Goal: Communication & Community: Share content

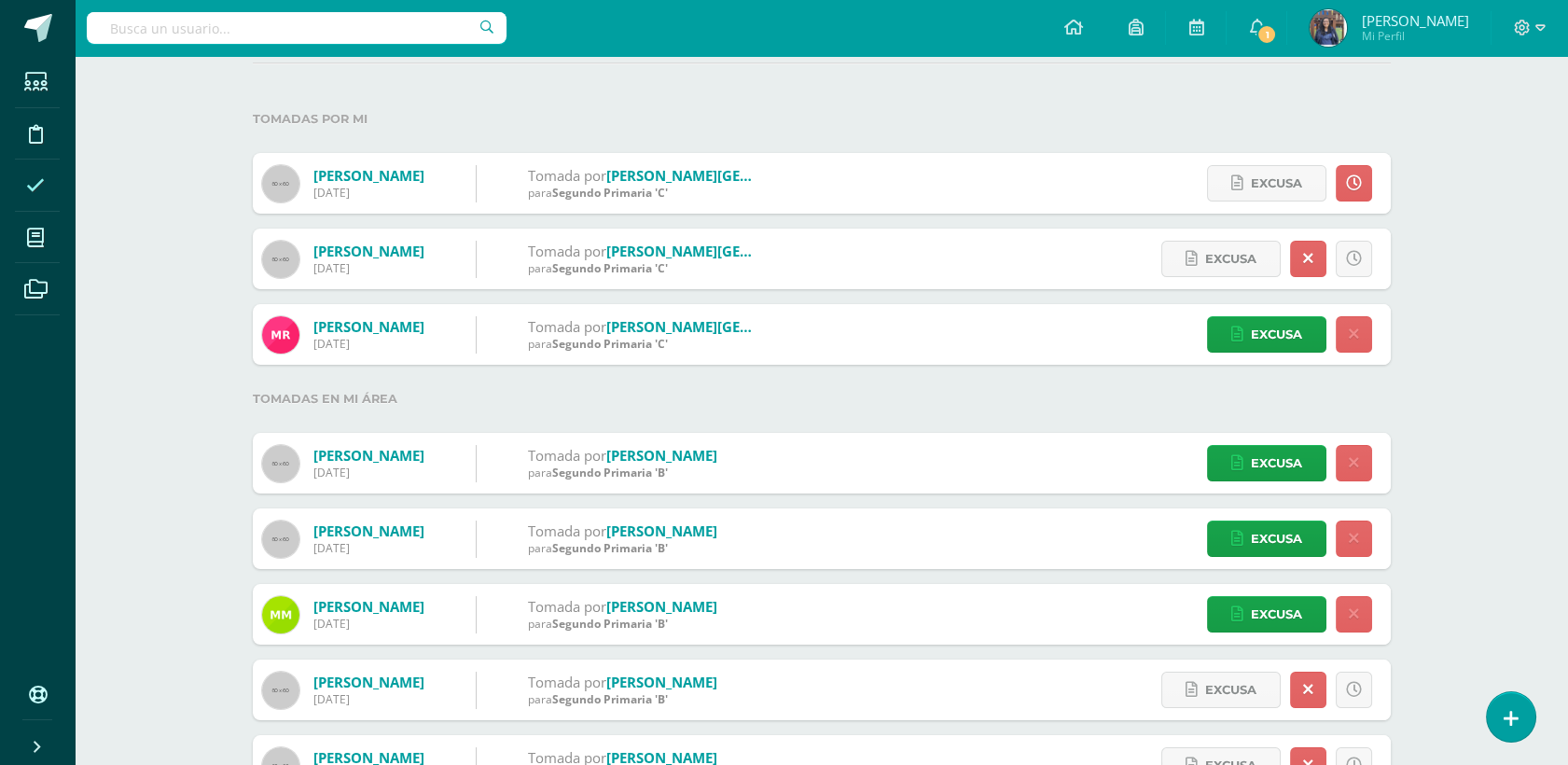
scroll to position [194, 0]
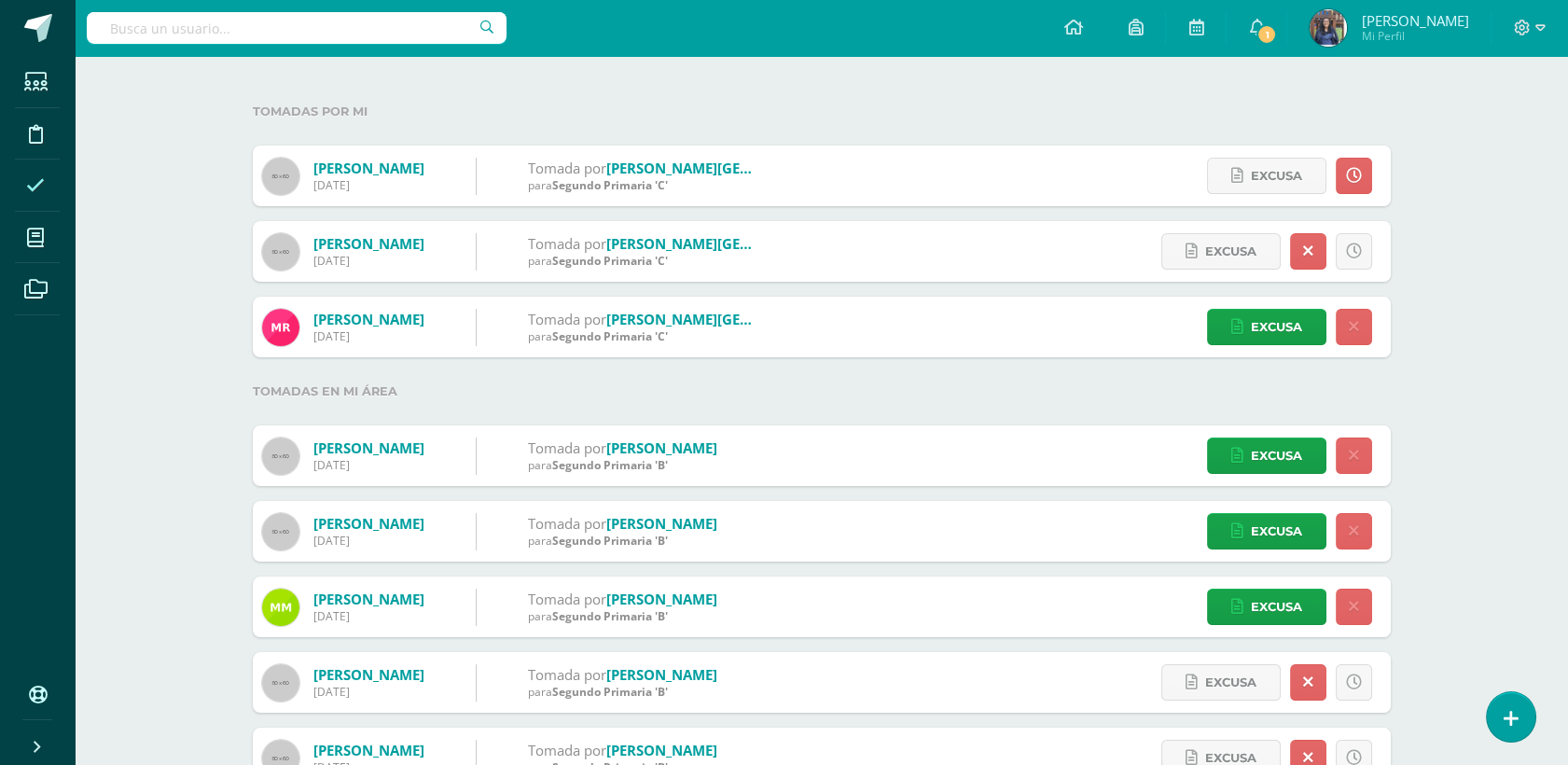
click at [1280, 434] on div "Excusa Detalles sobre excusa: Ausencia por enfermedad Añadir excusa a todas las…" at bounding box center [1285, 455] width 212 height 61
click at [1265, 455] on span "Excusa" at bounding box center [1276, 455] width 51 height 35
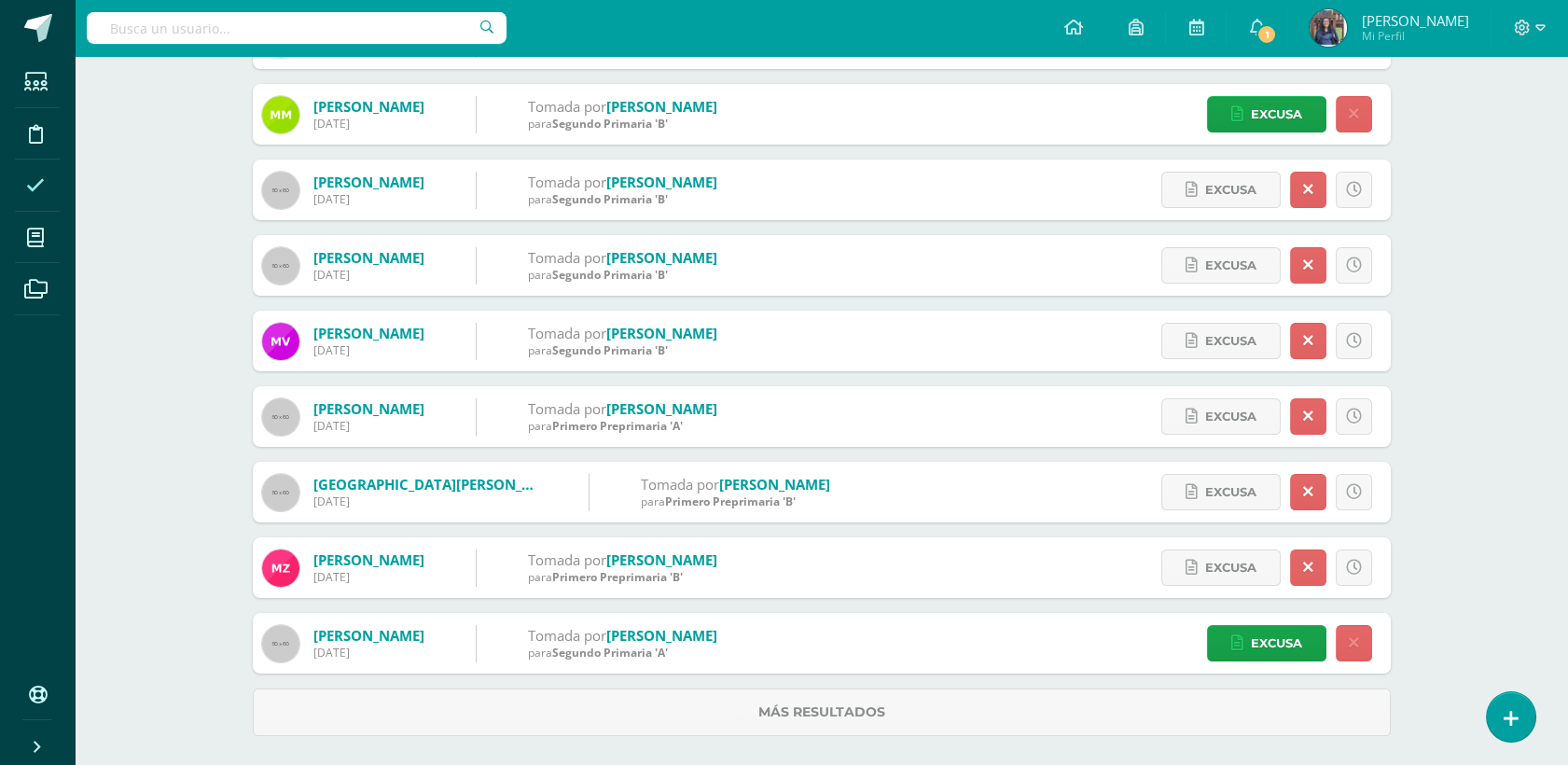
scroll to position [695, 0]
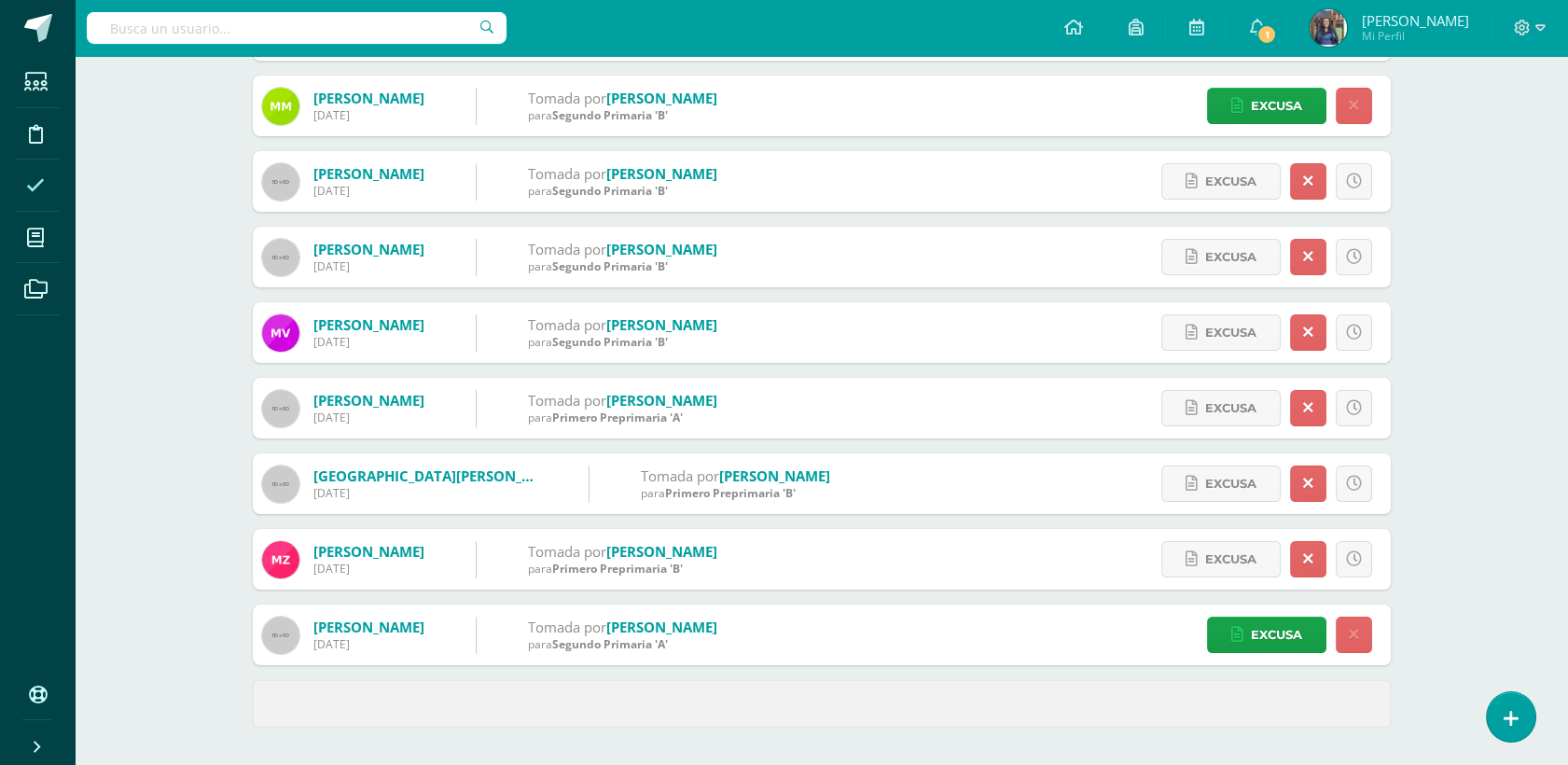
click at [1288, 654] on div "Excusa Detalles sobre excusa: Quebrantos de salud. Añadir excusa a todas las in…" at bounding box center [1285, 635] width 212 height 61
click at [1277, 630] on span "Excusa" at bounding box center [1276, 635] width 51 height 35
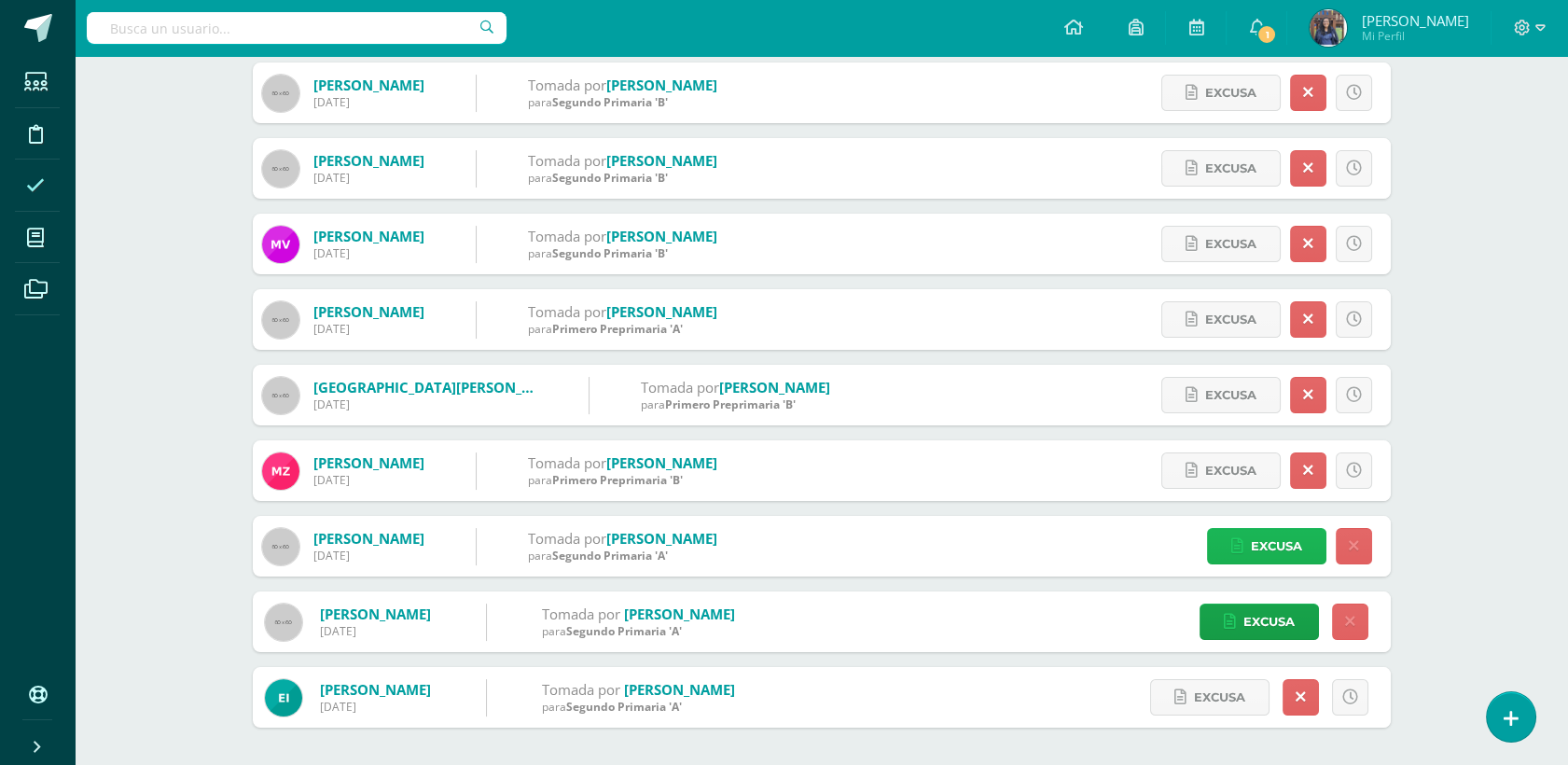
scroll to position [0, 0]
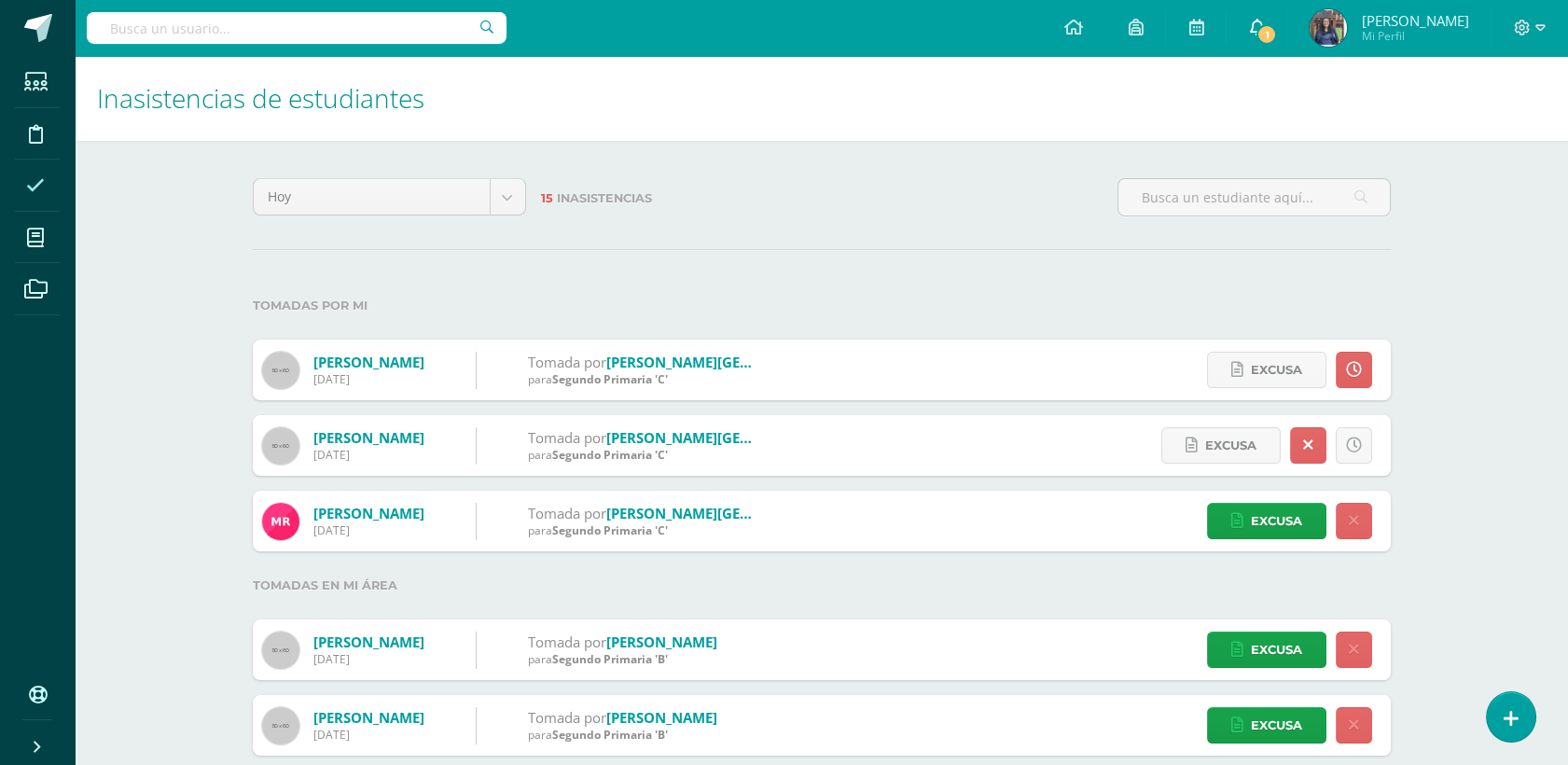
click at [1277, 37] on span "1" at bounding box center [1267, 35] width 21 height 21
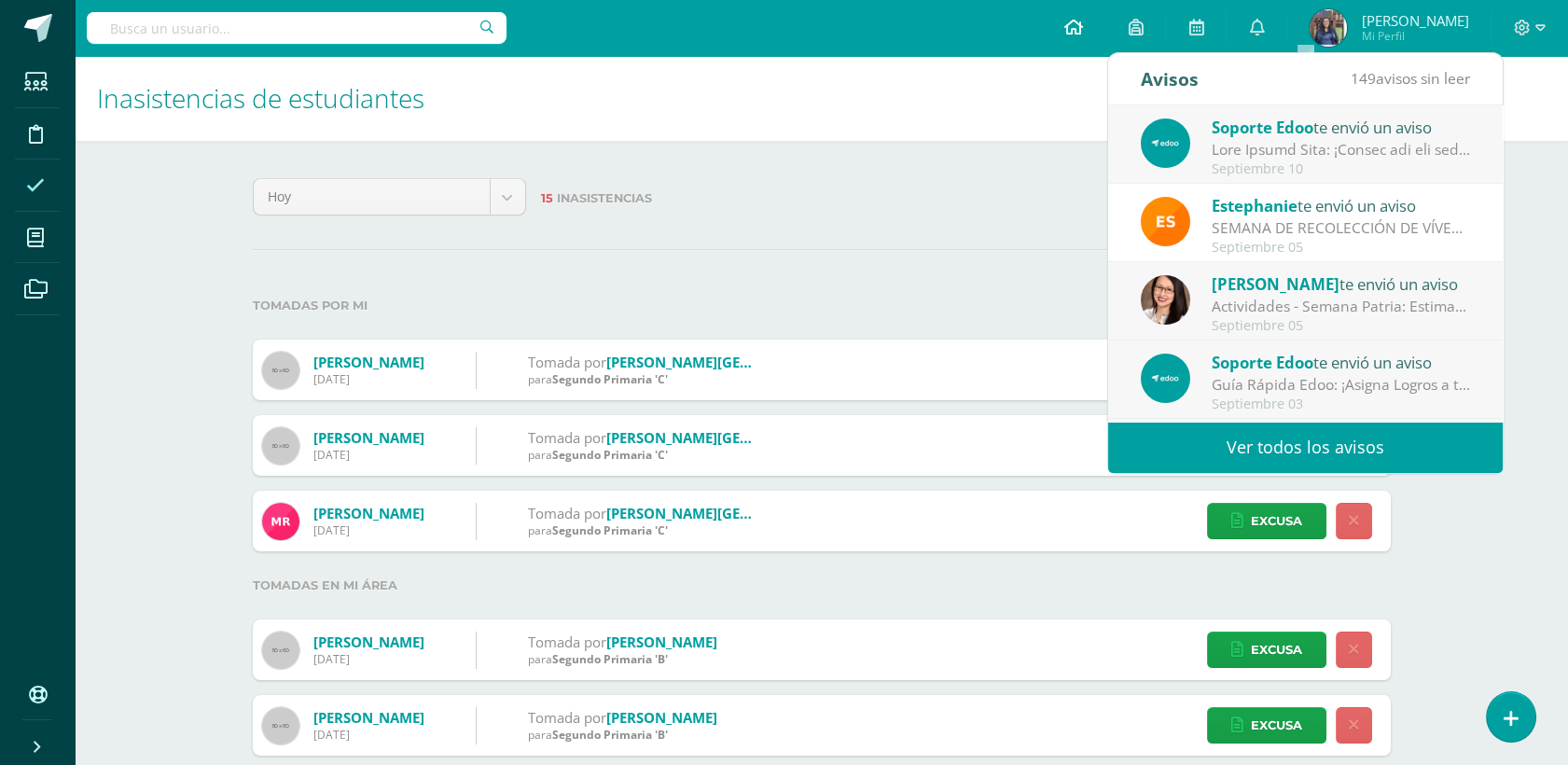
click at [1083, 26] on icon at bounding box center [1074, 27] width 19 height 17
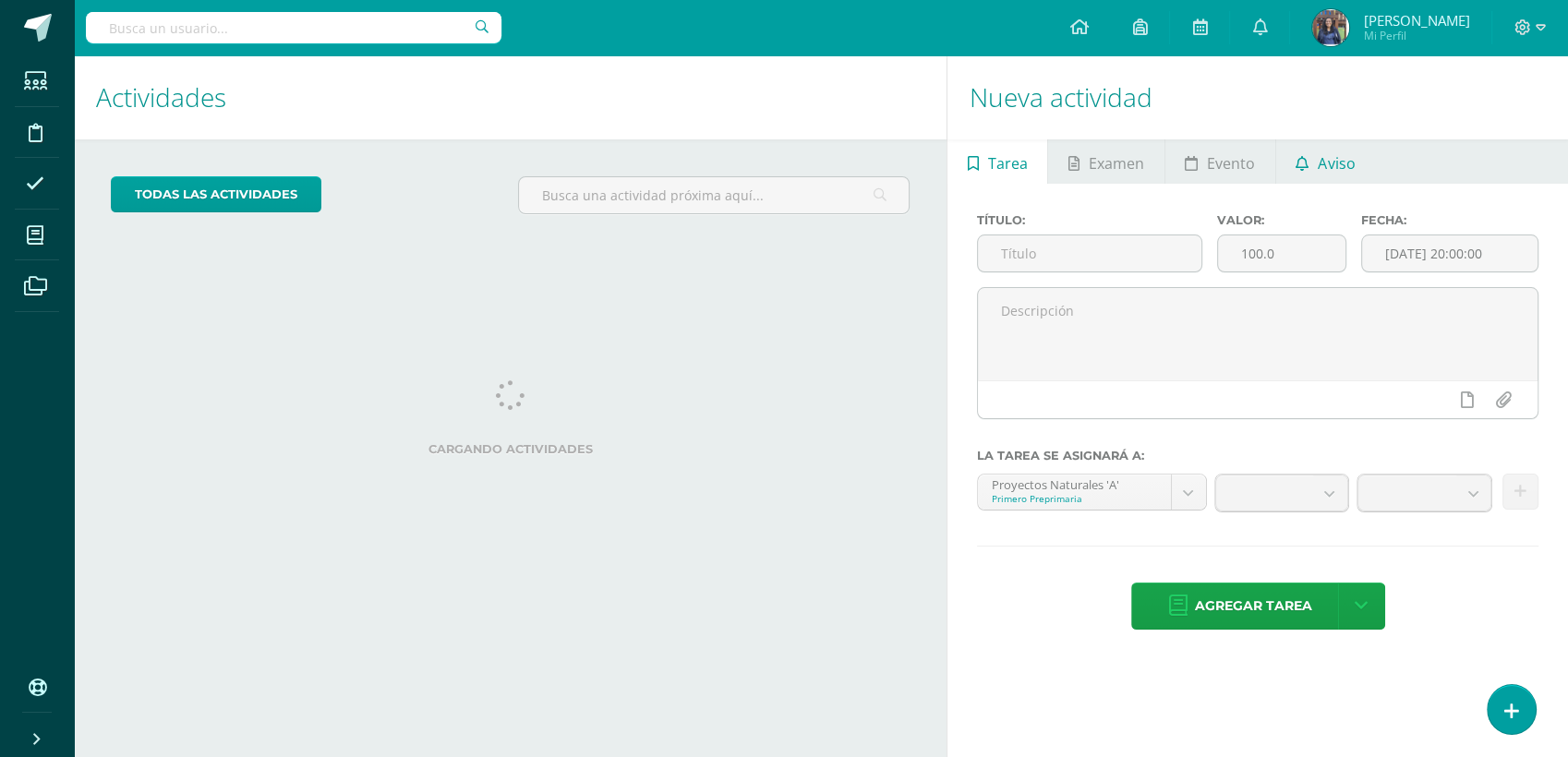
click at [1285, 155] on link "Aviso" at bounding box center [1325, 161] width 99 height 44
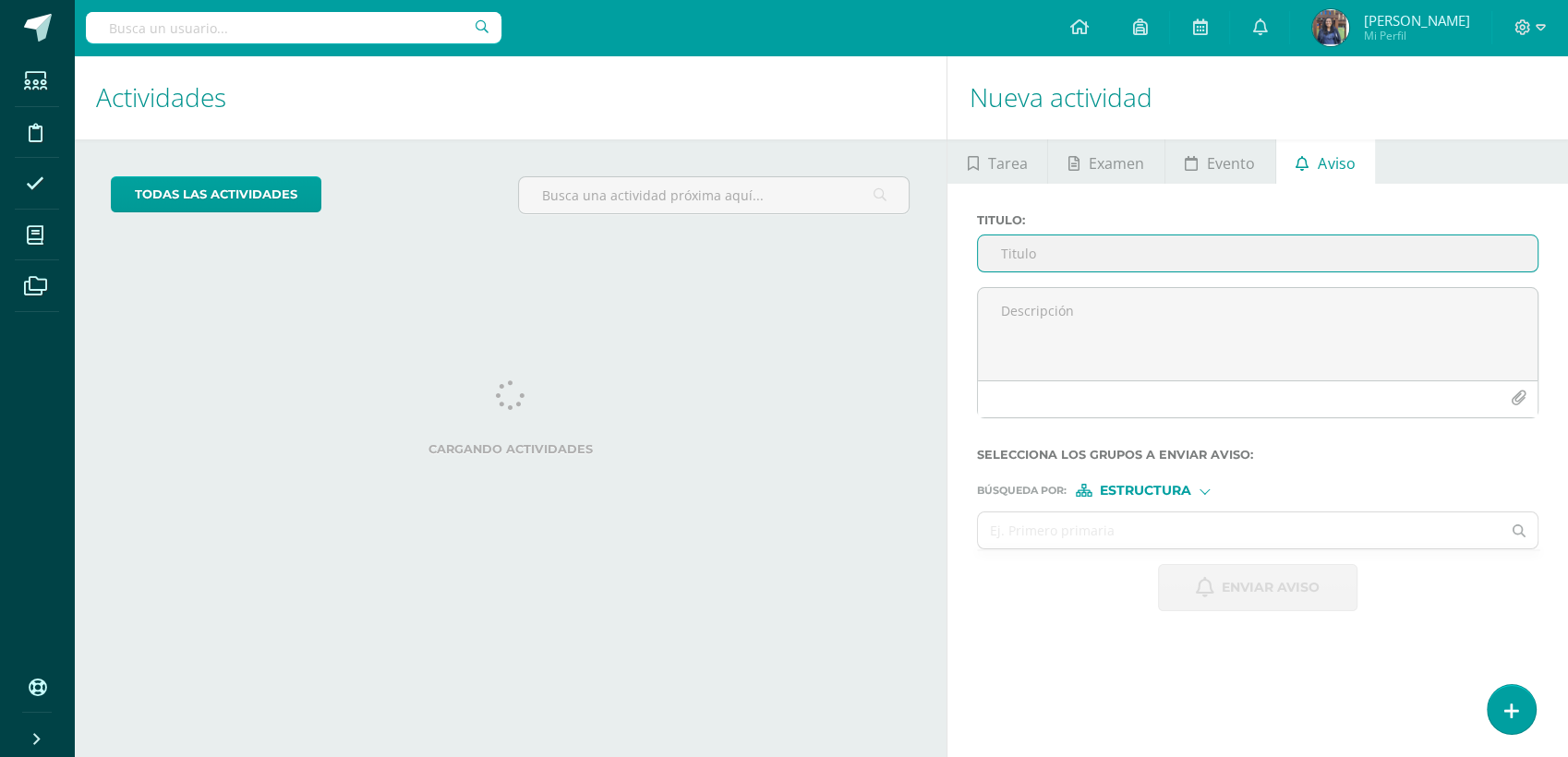
type input "D"
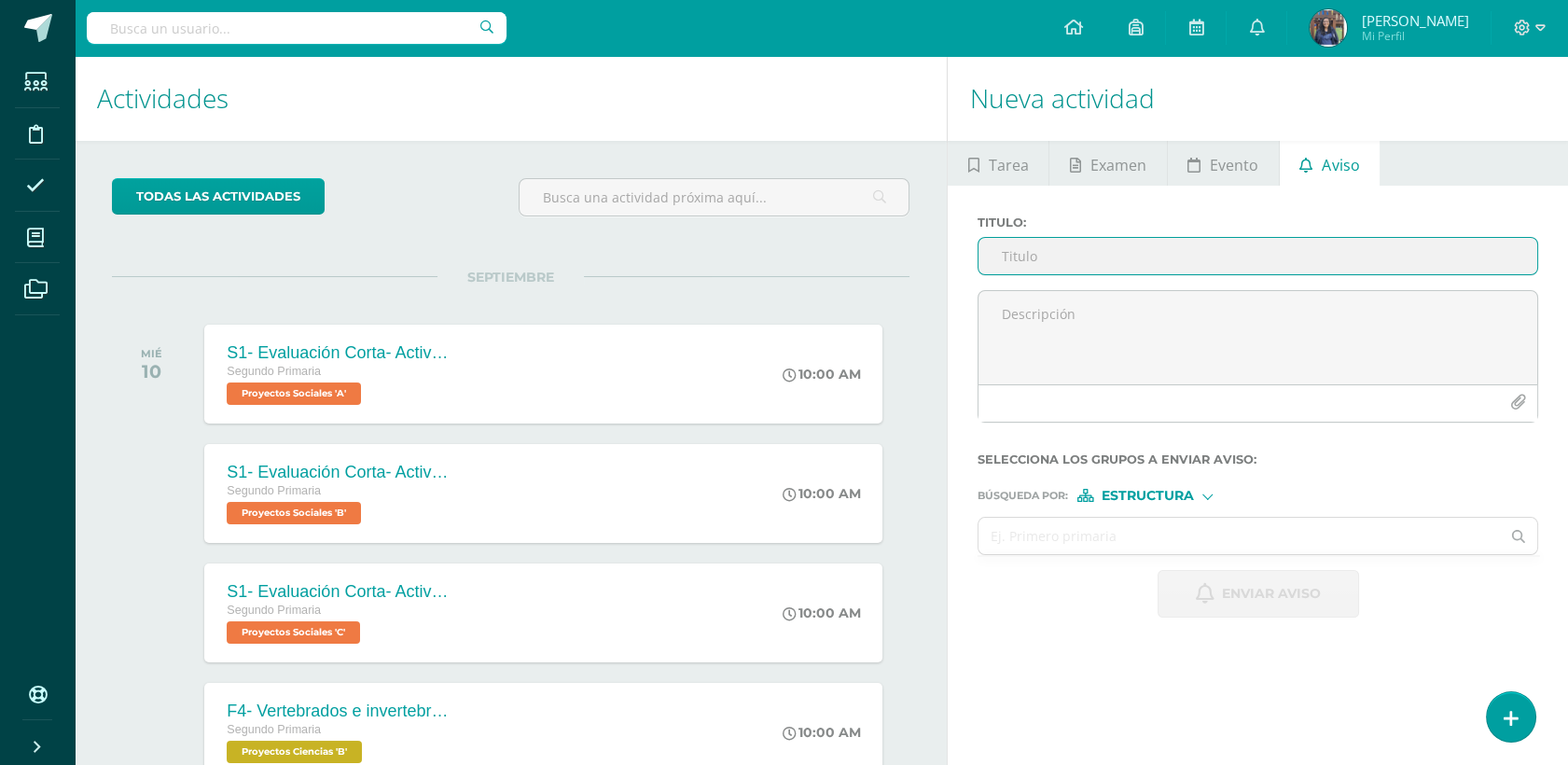
type input "p"
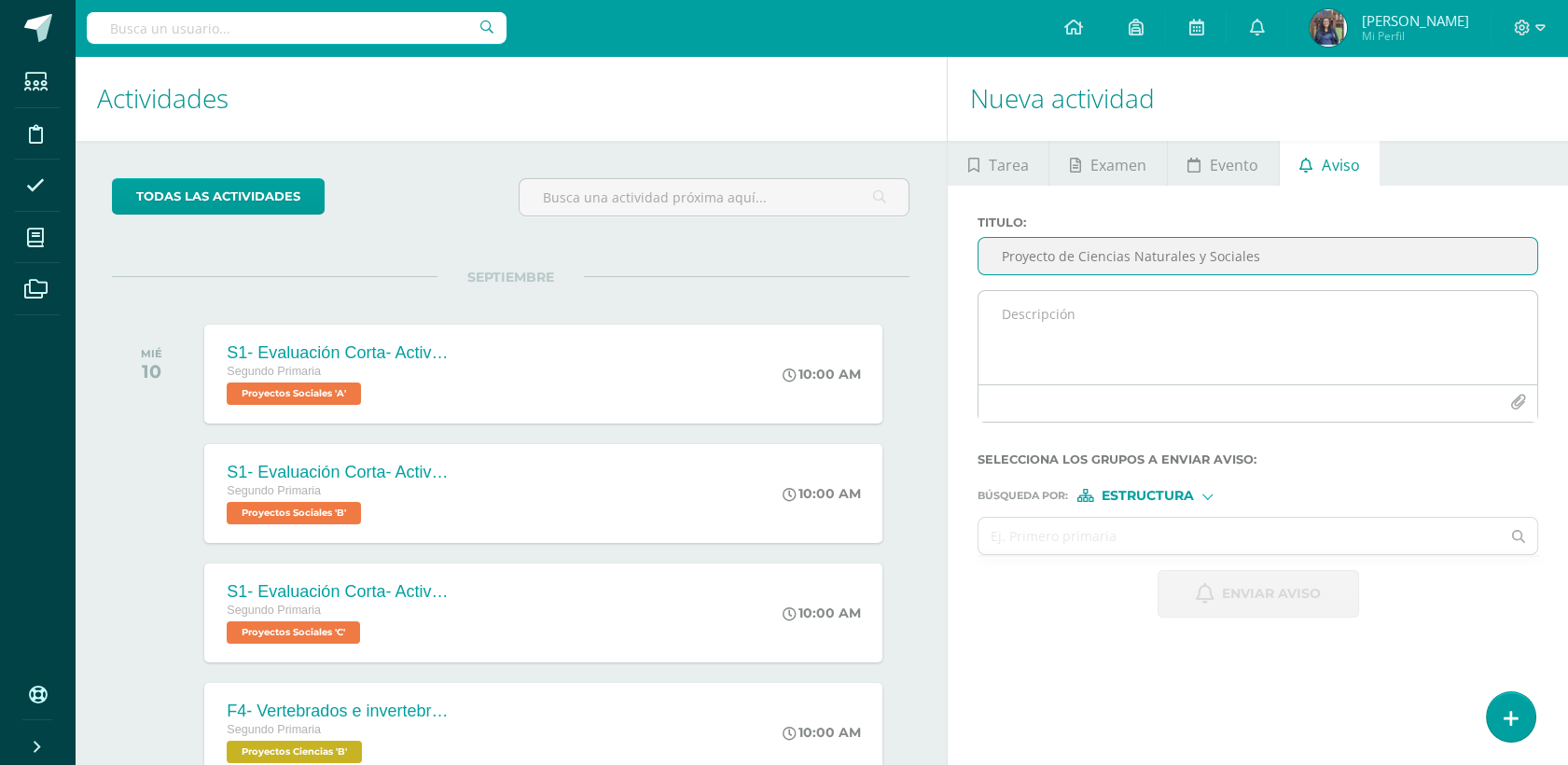
type input "Proyecto de Ciencias Naturales y Sociales"
click at [1254, 309] on textarea at bounding box center [1257, 338] width 559 height 94
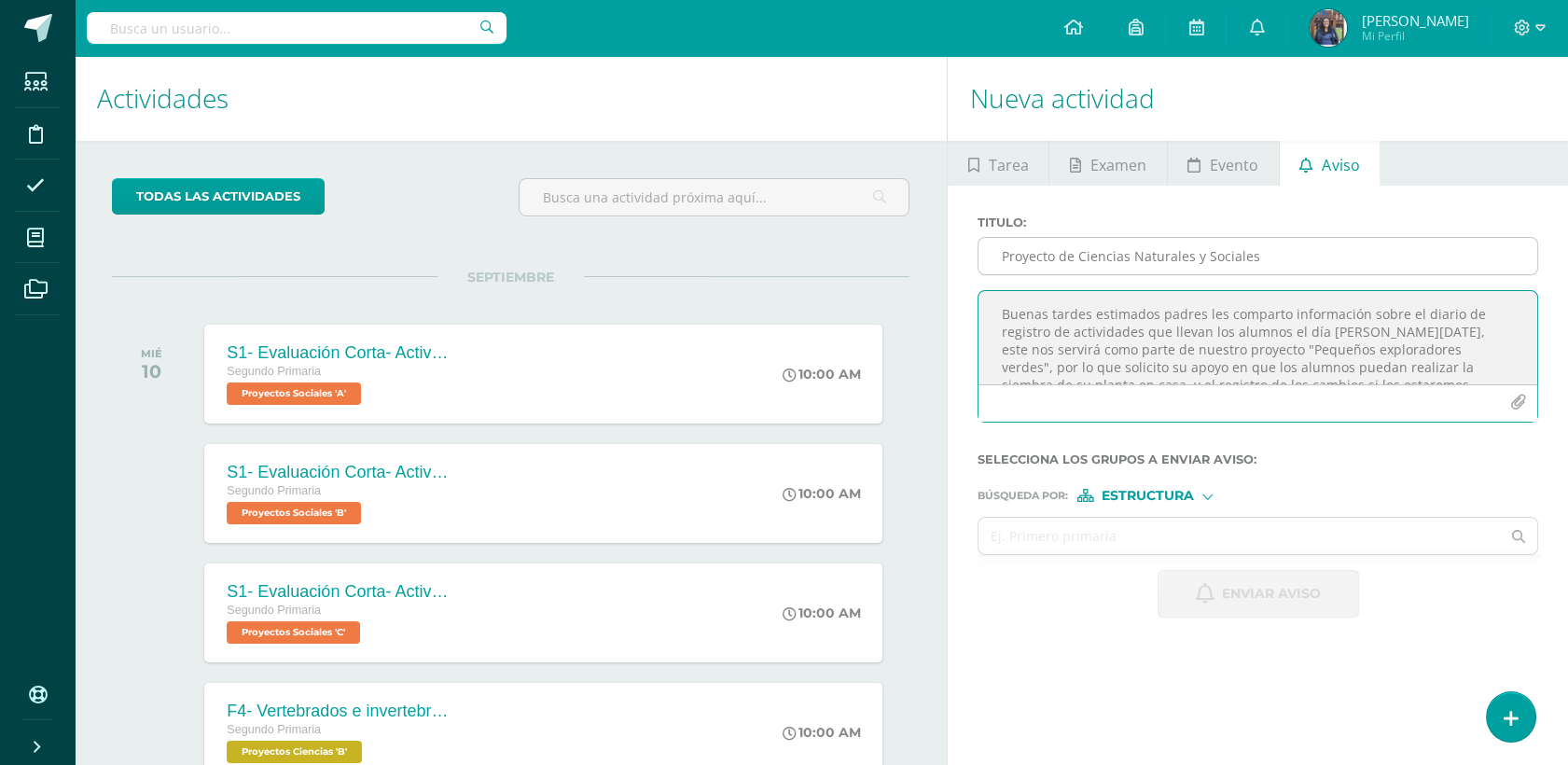
drag, startPoint x: 1095, startPoint y: 378, endPoint x: 991, endPoint y: 253, distance: 162.6
click at [991, 253] on div "Titulo : Proyecto de Ciencias Naturales y Sociales Buenas tardes estimados padr…" at bounding box center [1257, 326] width 576 height 222
paste textarea ", estimados padres: Les comparto información sobre el diario de registro de act…"
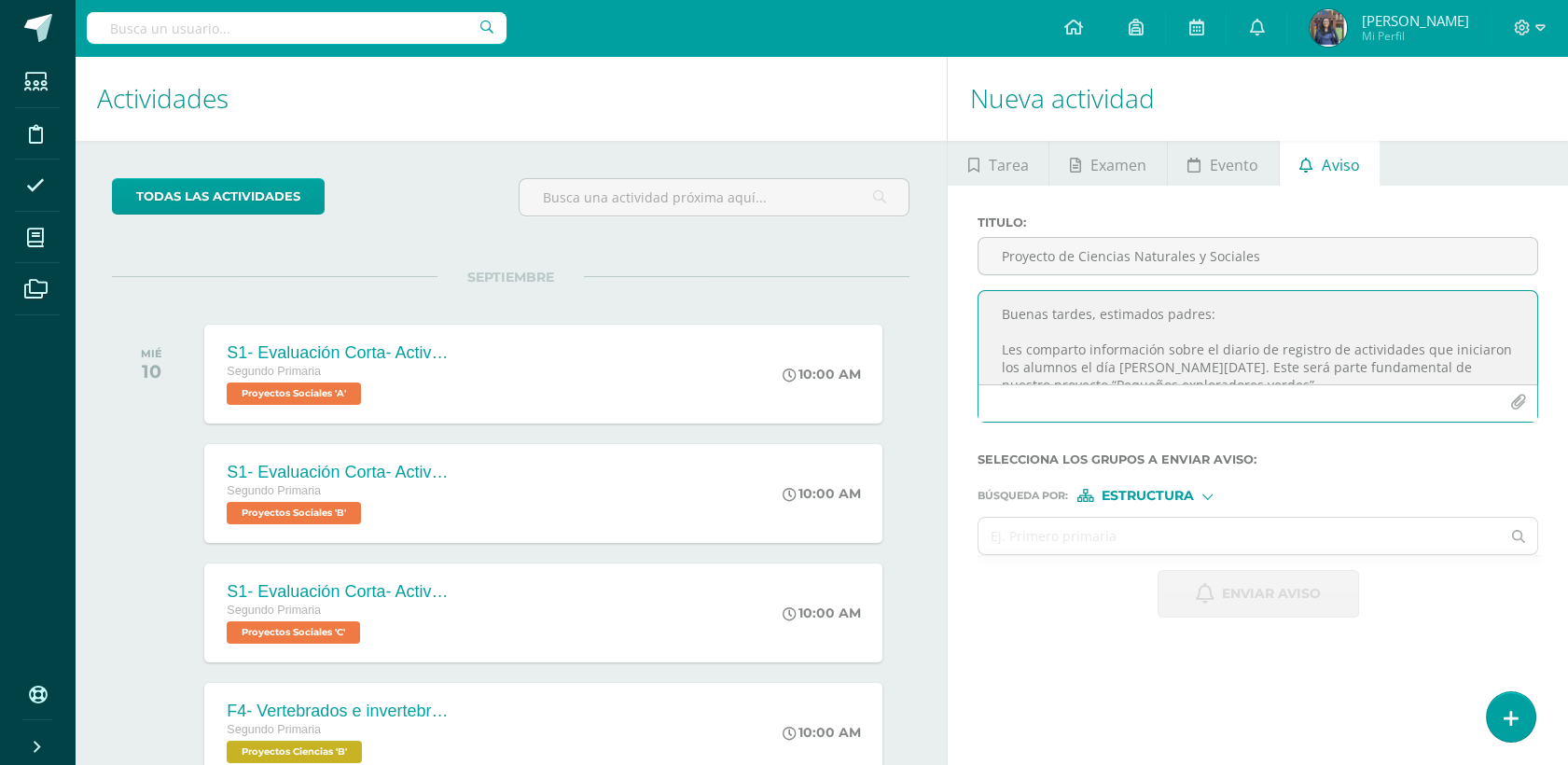
scroll to position [189, 0]
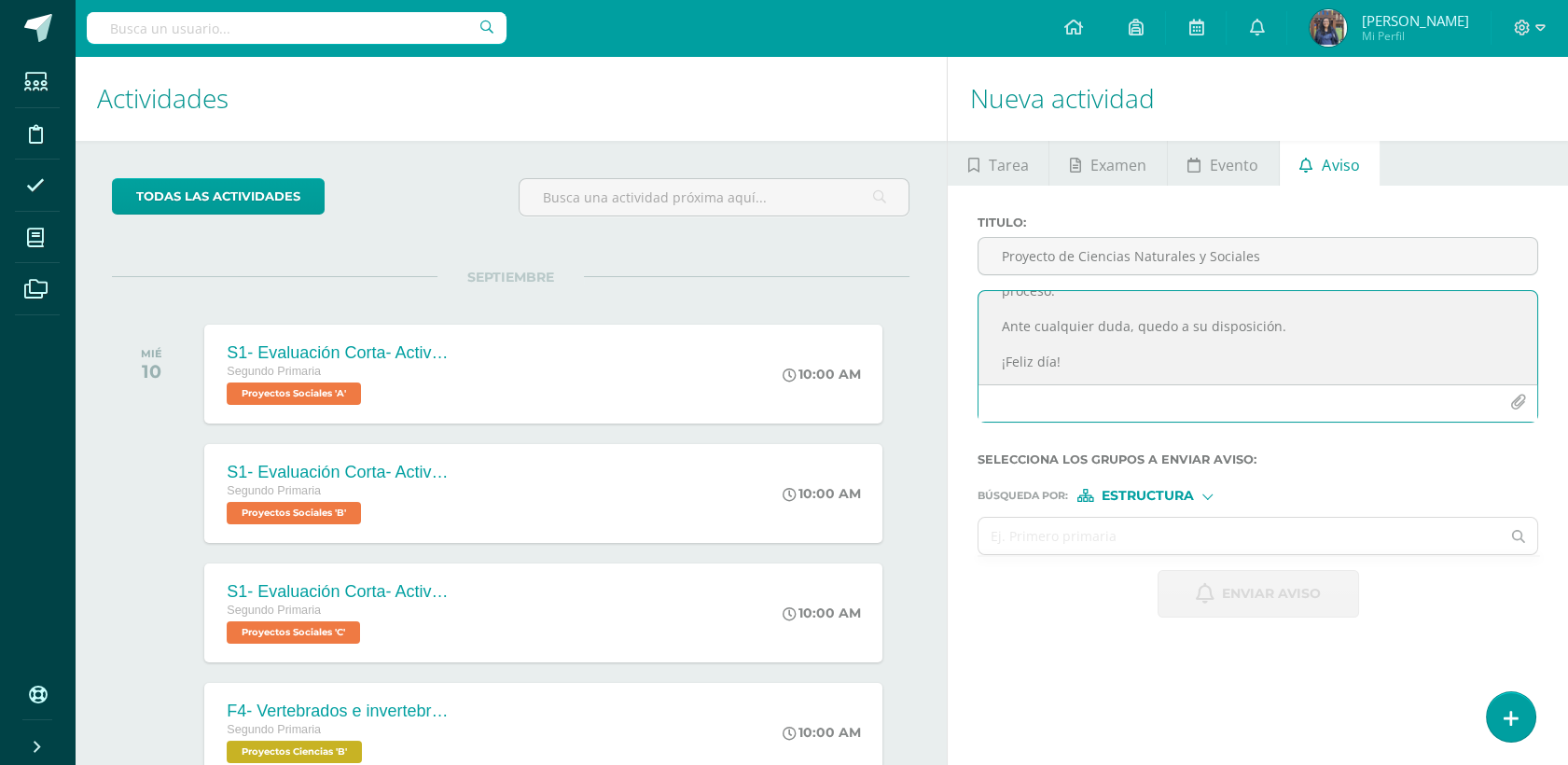
drag, startPoint x: 1127, startPoint y: 329, endPoint x: 989, endPoint y: 324, distance: 138.1
click at [989, 324] on textarea "Buenas tardes, estimados padres: Les comparto información sobre el diario de re…" at bounding box center [1257, 338] width 559 height 94
click at [1049, 329] on textarea "Buenas tardes, estimados padres: Les comparto información sobre el diario de re…" at bounding box center [1257, 338] width 559 height 94
drag, startPoint x: 1331, startPoint y: 322, endPoint x: 1181, endPoint y: 329, distance: 150.2
click at [1181, 329] on textarea "Buenas tardes, estimados padres: Les comparto información sobre el diario de re…" at bounding box center [1257, 338] width 559 height 94
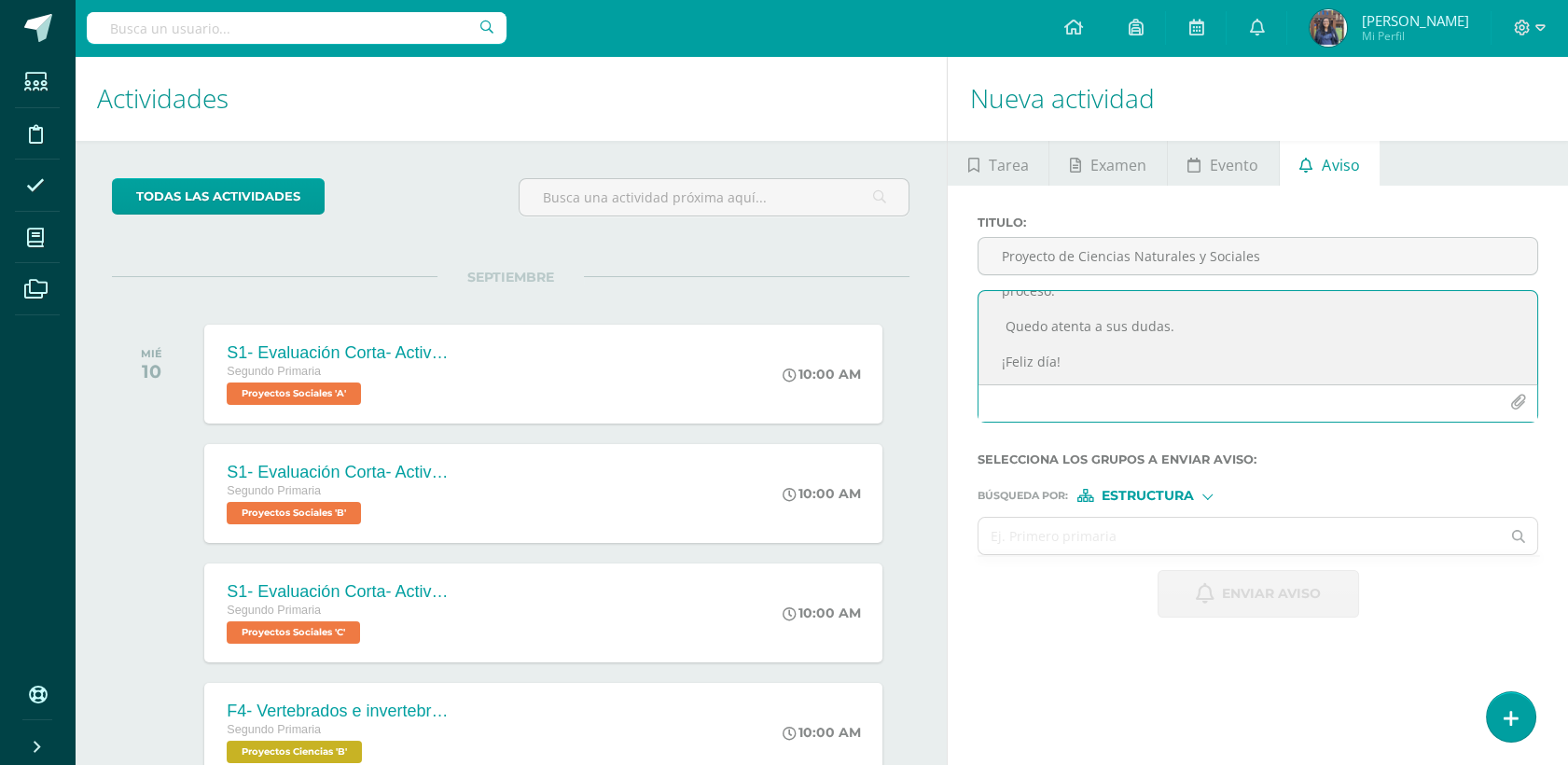
type textarea "Buenas tardes, estimados padres: Les comparto información sobre el diario de re…"
click at [1199, 497] on div "Estructura" at bounding box center [1147, 495] width 139 height 13
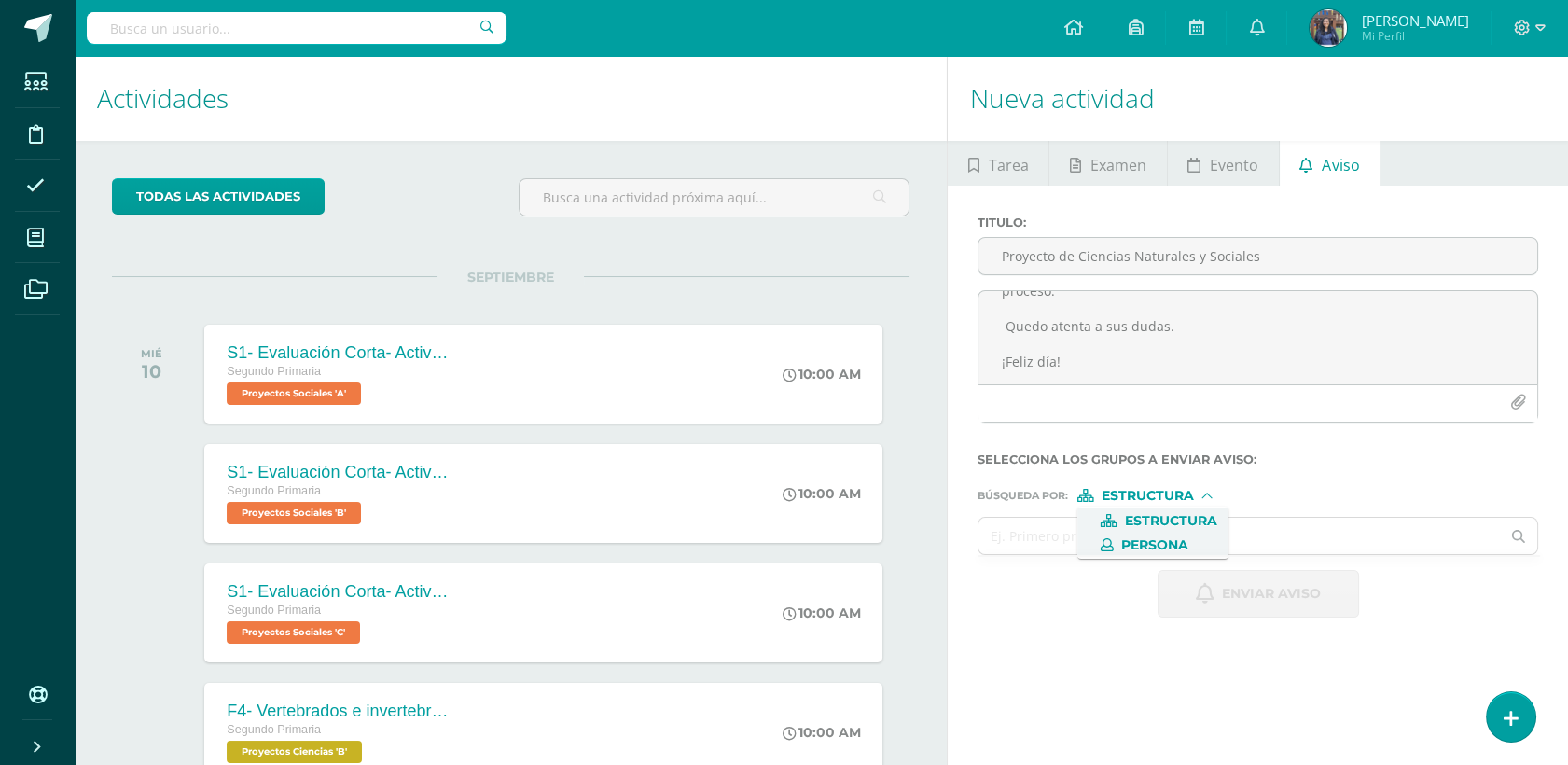
click at [1167, 534] on span "Persona" at bounding box center [1152, 545] width 150 height 24
click at [1169, 501] on div "Persona" at bounding box center [1147, 495] width 139 height 13
click at [1150, 522] on span "Estructura" at bounding box center [1171, 521] width 93 height 10
click at [1150, 522] on input "text" at bounding box center [1238, 536] width 521 height 37
type input "segundo c"
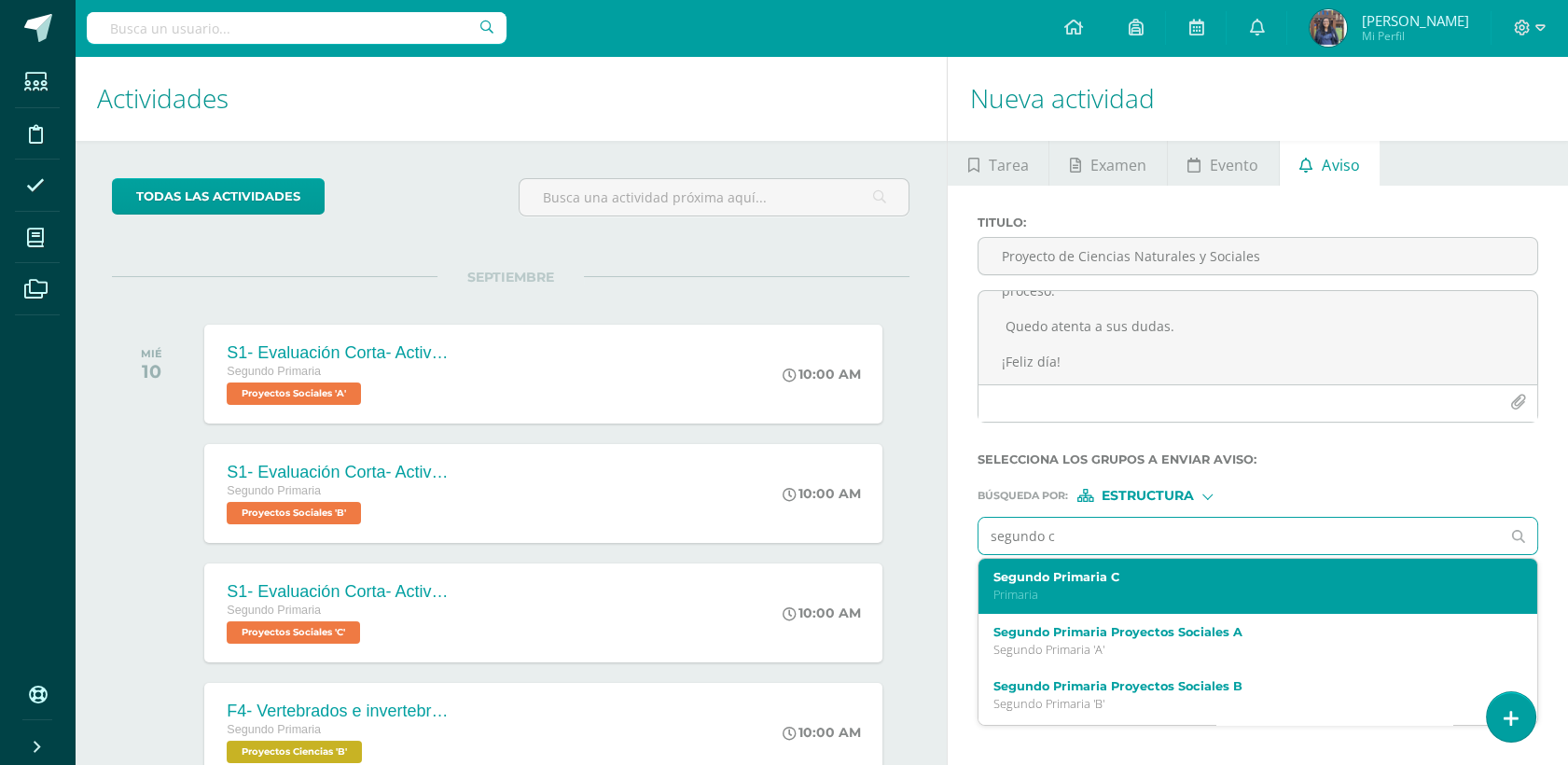
click at [1075, 596] on p "Primaria" at bounding box center [1246, 595] width 506 height 16
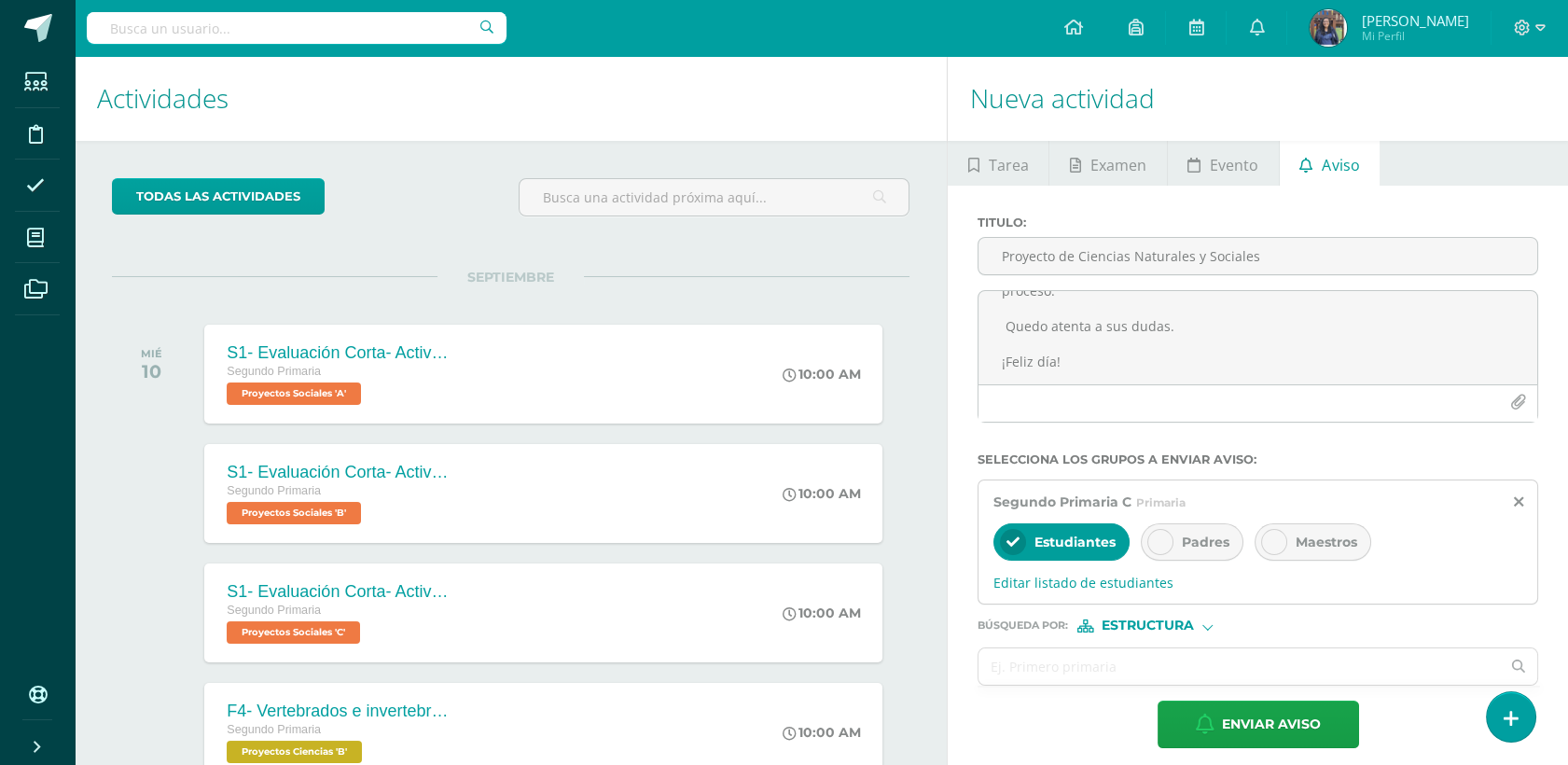
click at [1171, 551] on div "Padres" at bounding box center [1193, 542] width 103 height 37
click at [1204, 625] on div at bounding box center [1208, 625] width 10 height 10
click at [1157, 676] on span "Persona" at bounding box center [1155, 676] width 67 height 10
click at [1157, 676] on input "text" at bounding box center [1238, 667] width 521 height 37
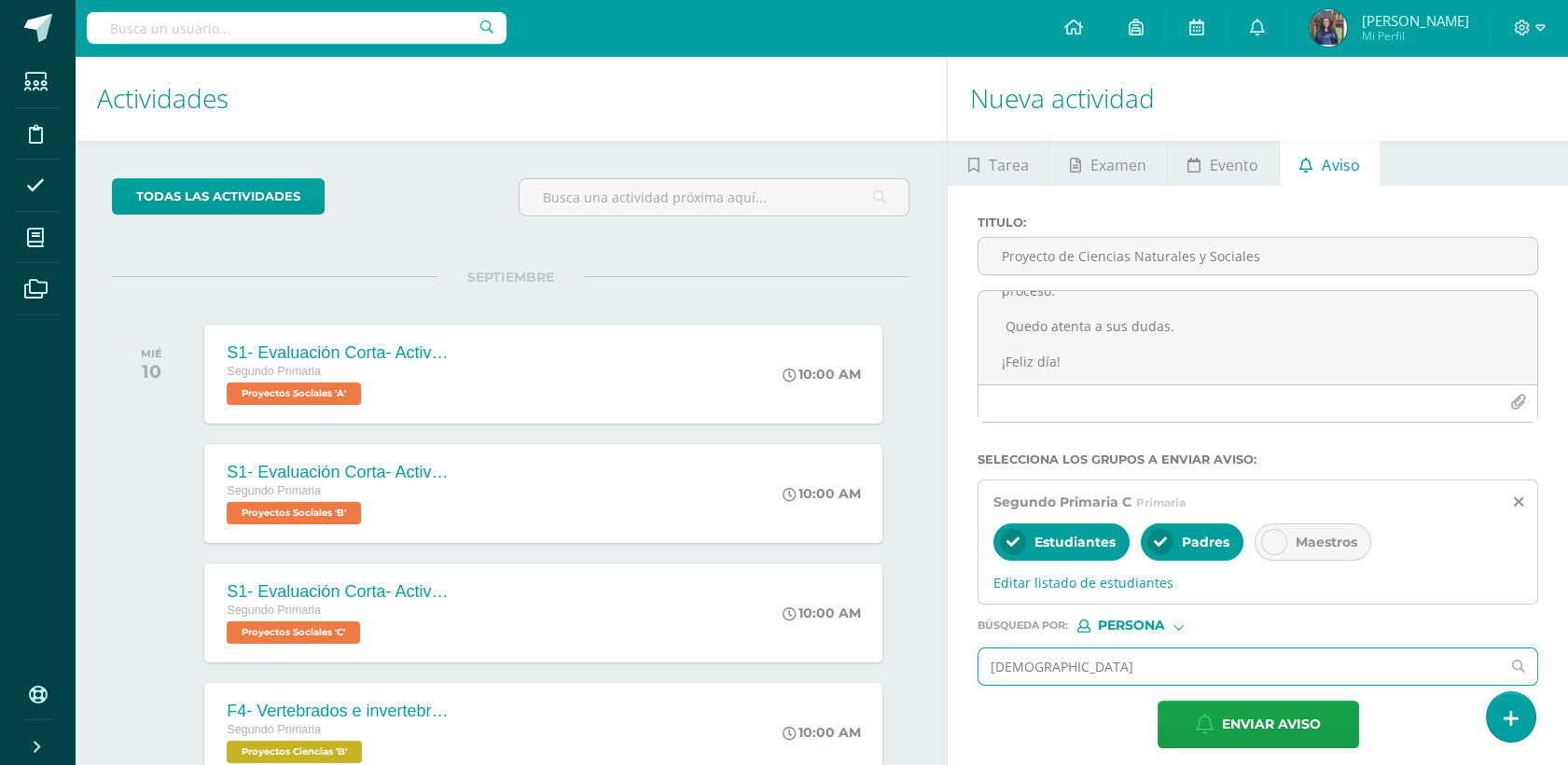
type input "kathe"
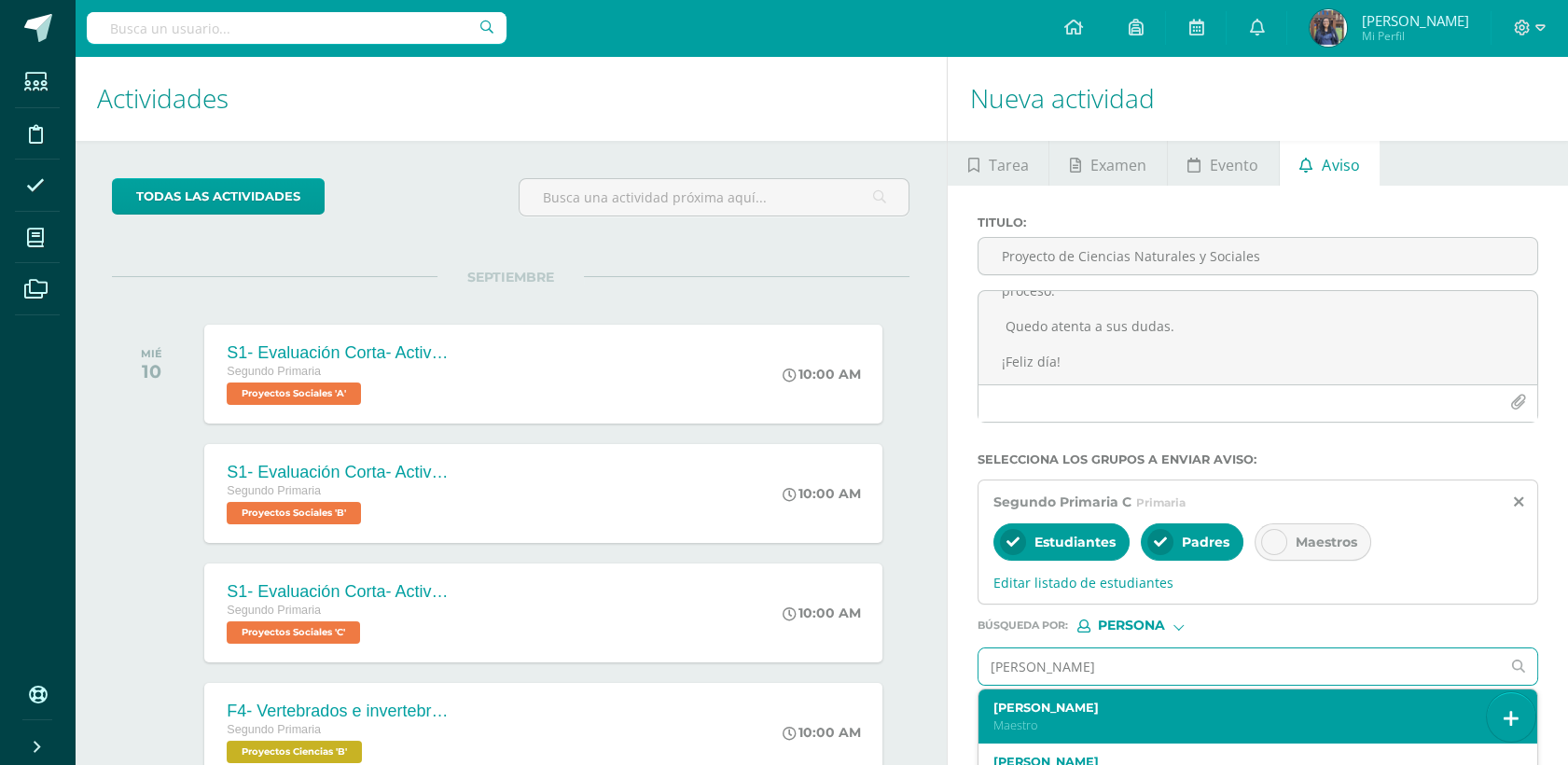
click at [1052, 712] on label "[PERSON_NAME]" at bounding box center [1246, 707] width 506 height 14
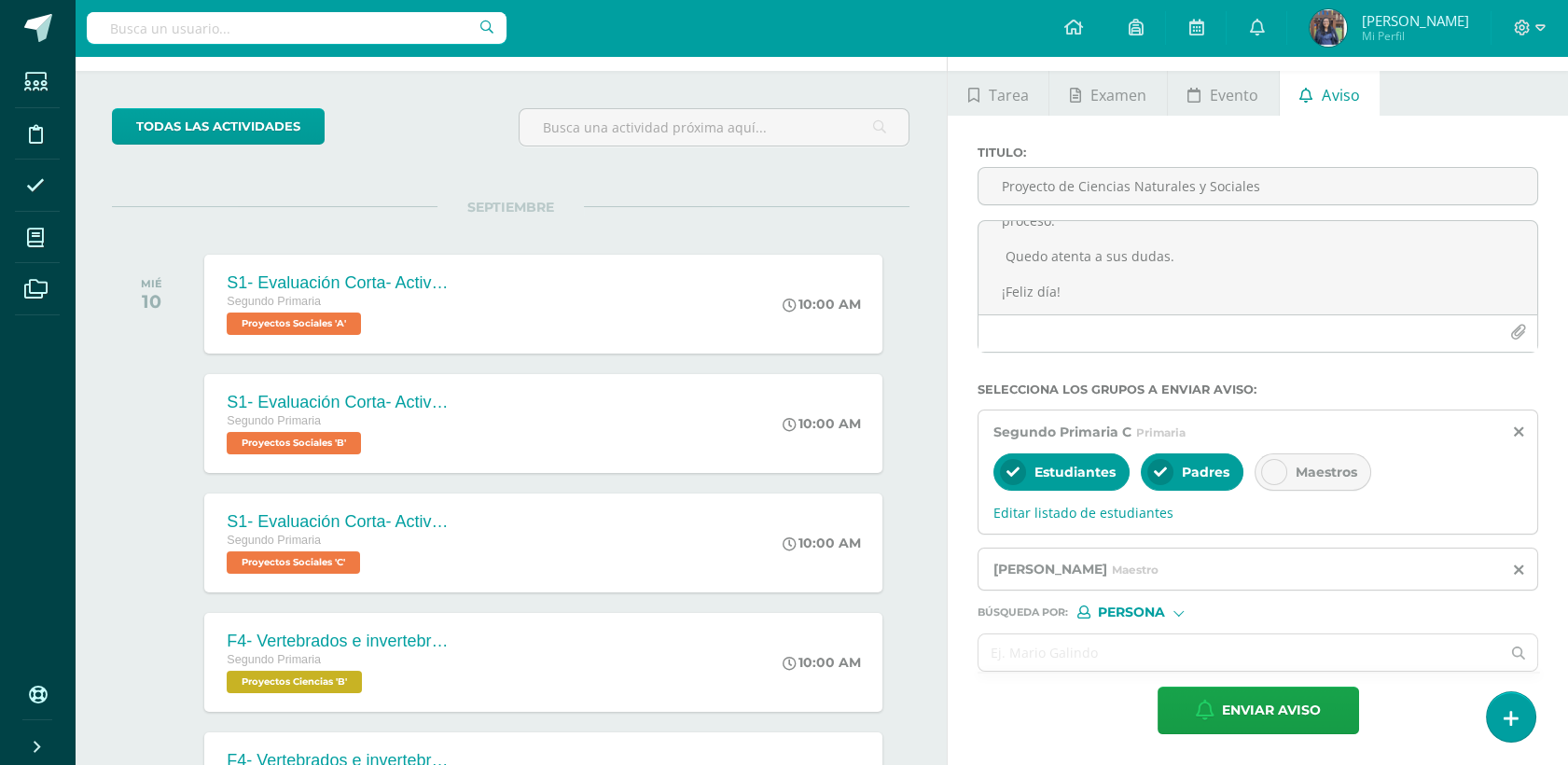
scroll to position [0, 0]
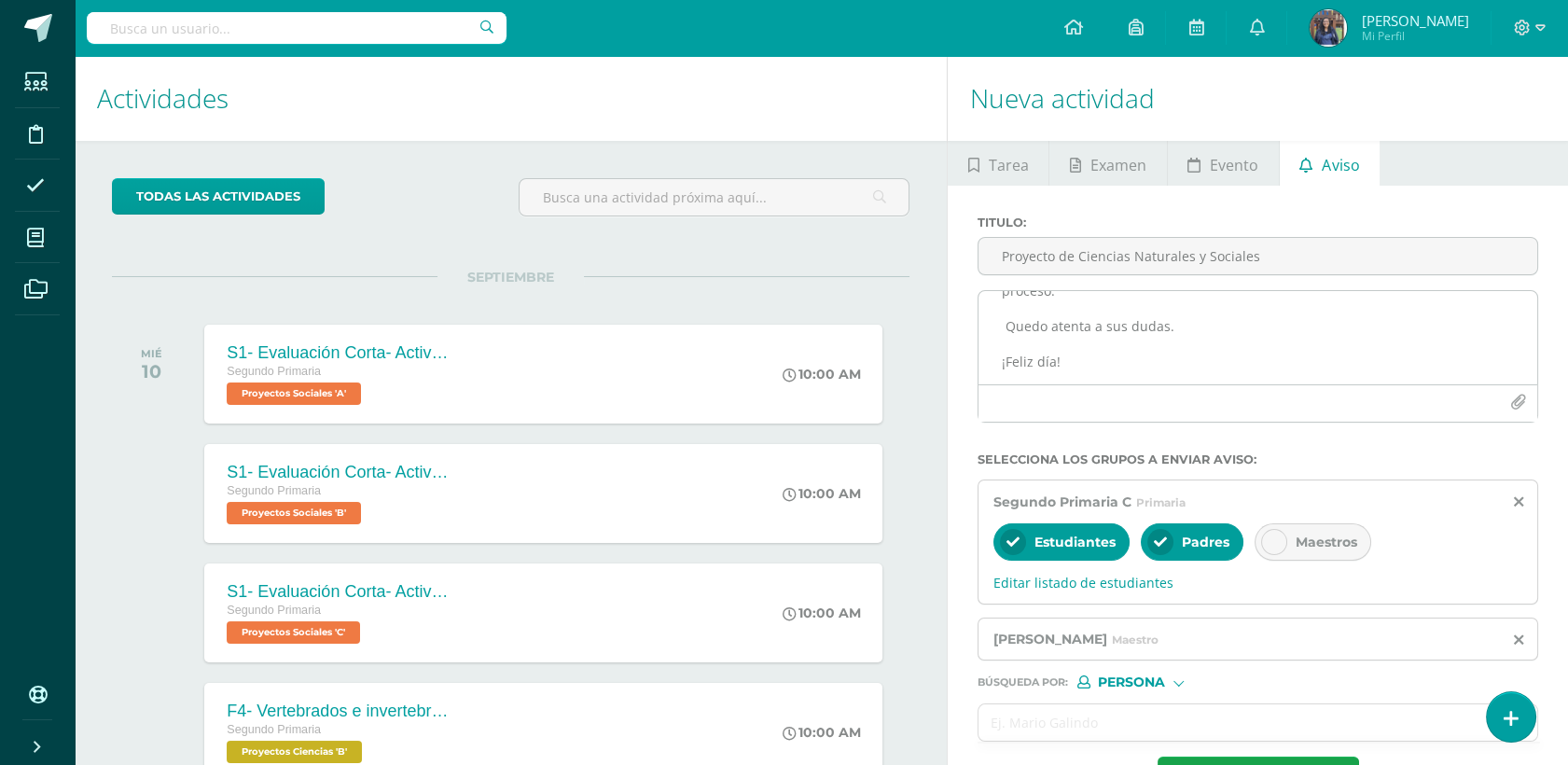
click at [1517, 405] on icon "button" at bounding box center [1518, 403] width 16 height 16
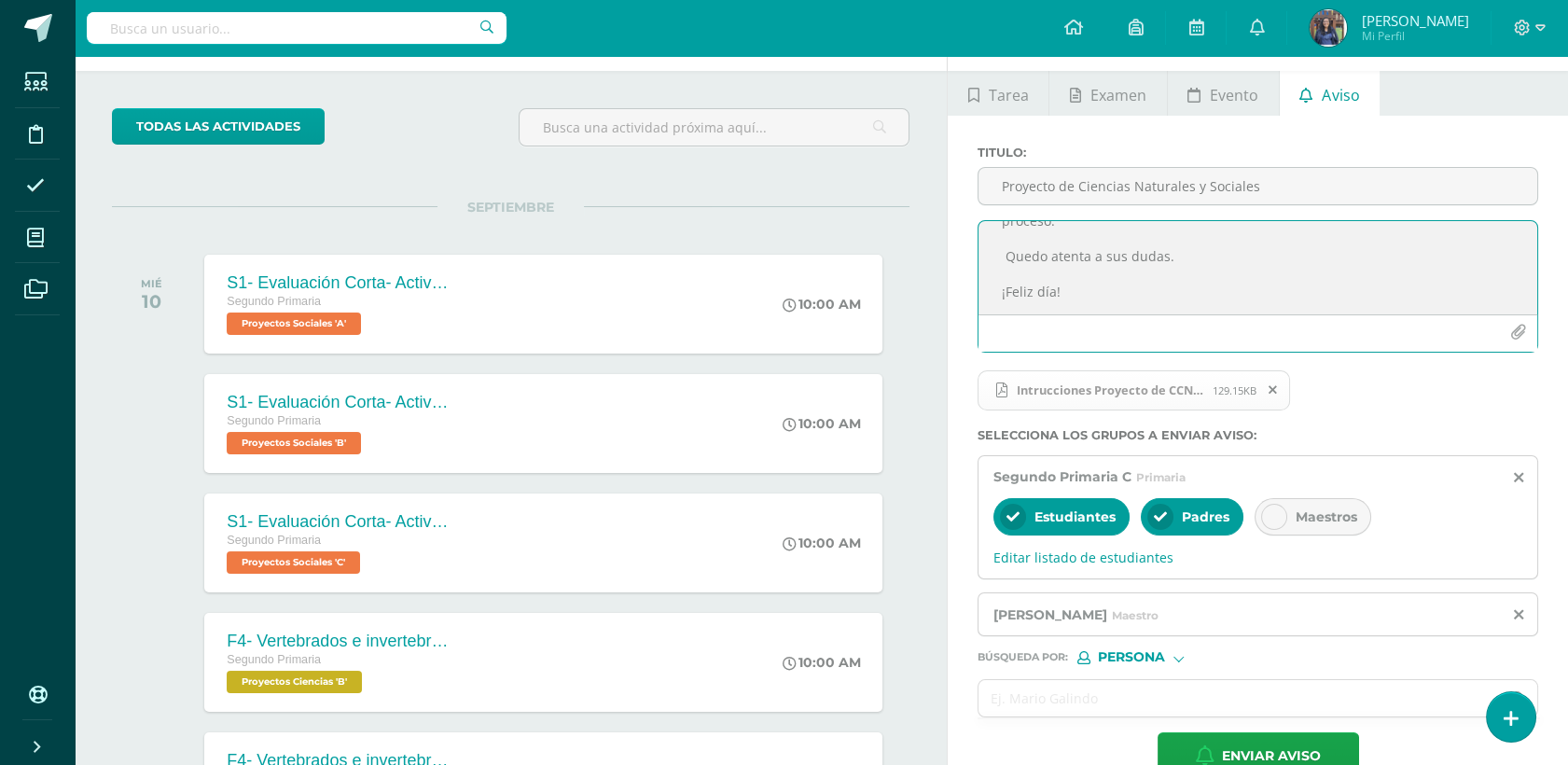
scroll to position [74, 0]
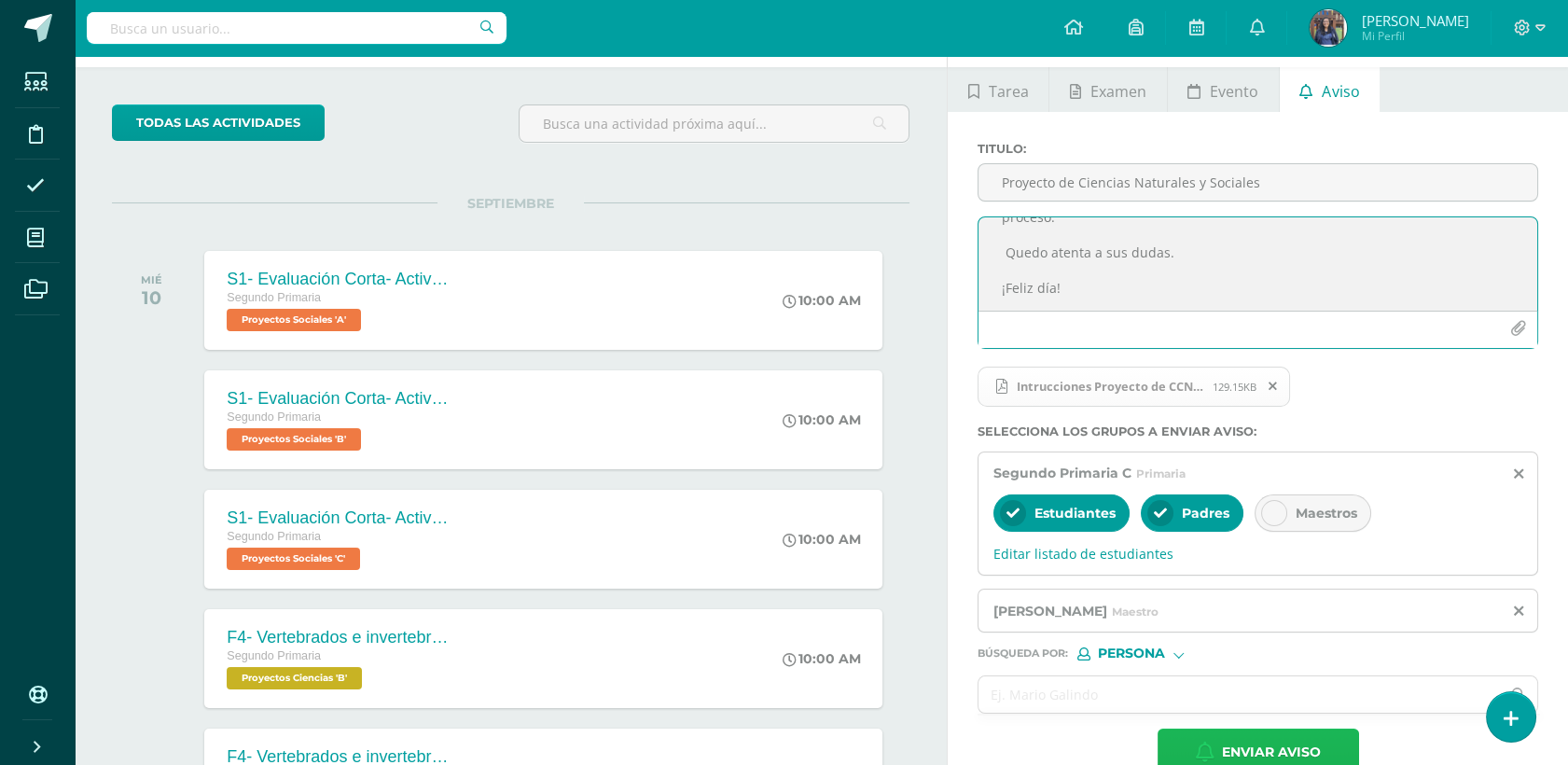
click at [1279, 750] on span "Enviar aviso" at bounding box center [1272, 752] width 99 height 46
